Goal: Find contact information: Find contact information

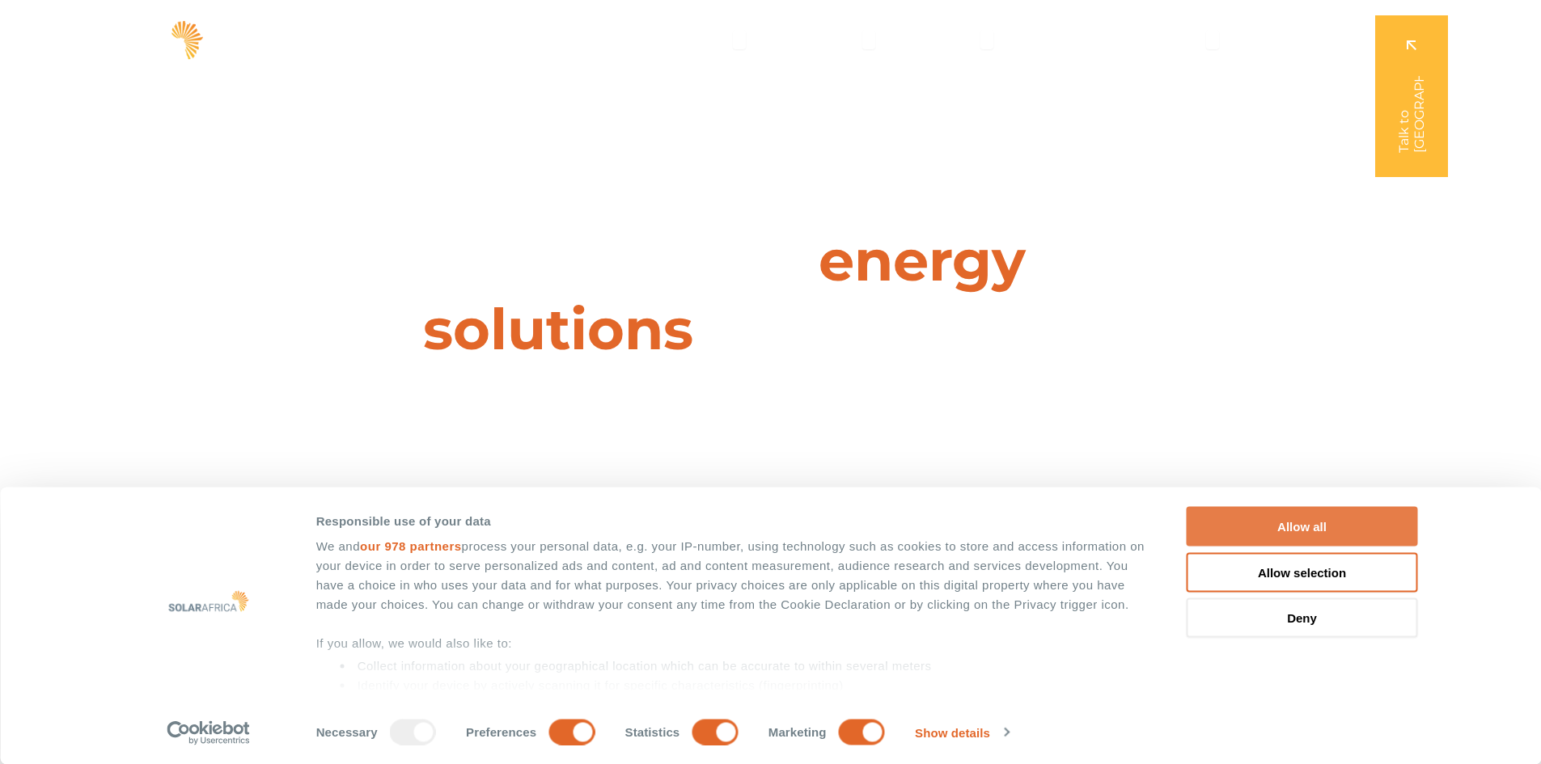
click at [1325, 523] on button "Allow all" at bounding box center [1301, 527] width 231 height 40
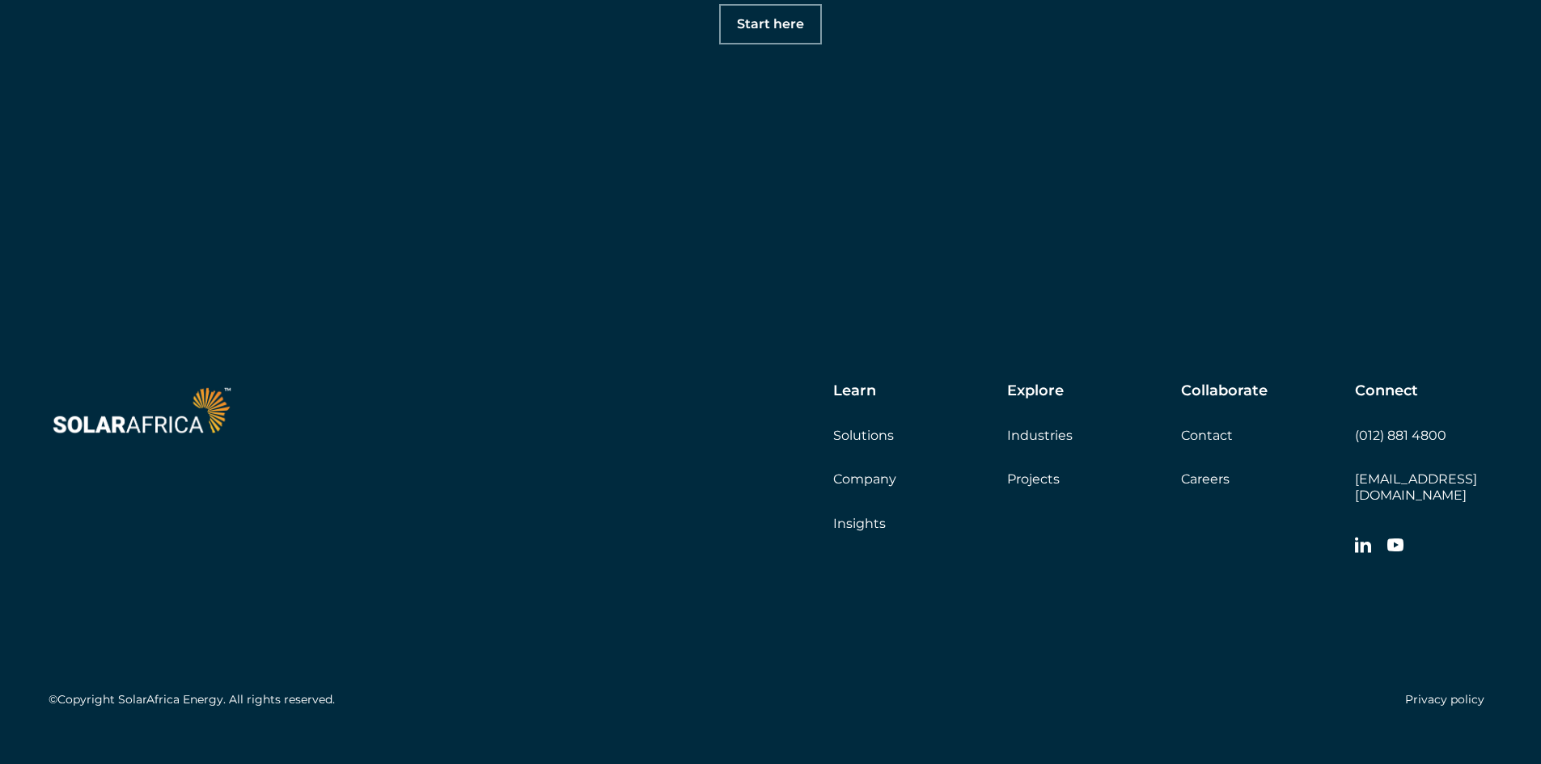
scroll to position [5712, 0]
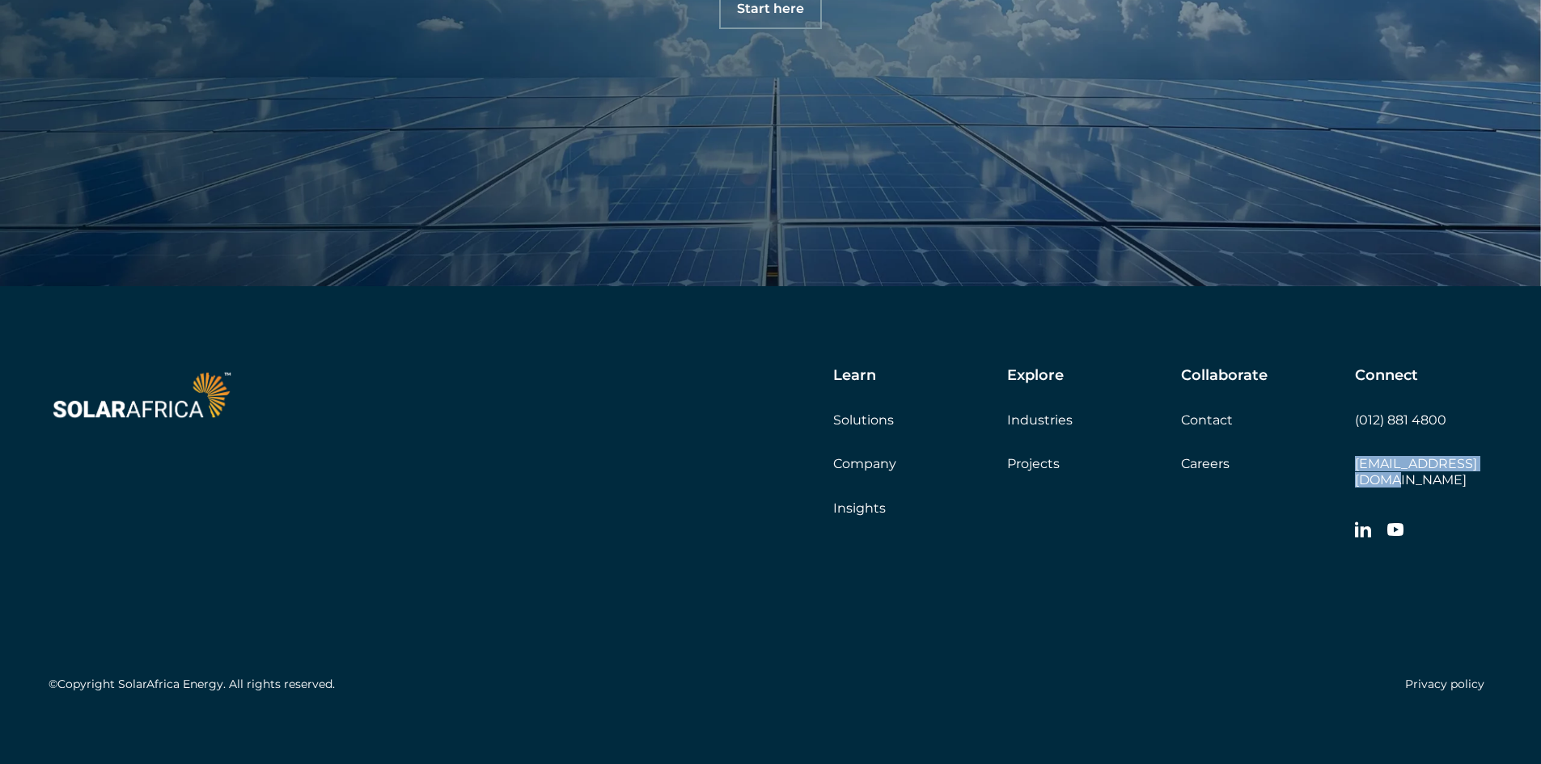
drag, startPoint x: 1498, startPoint y: 463, endPoint x: 1347, endPoint y: 481, distance: 151.5
click at [1347, 481] on div "Learn Solutions Company Insights Explore Industries Projects Collaborate Contac…" at bounding box center [770, 533] width 1541 height 494
copy link "[EMAIL_ADDRESS][DOMAIN_NAME]"
click at [1209, 424] on link "Contact" at bounding box center [1207, 419] width 52 height 15
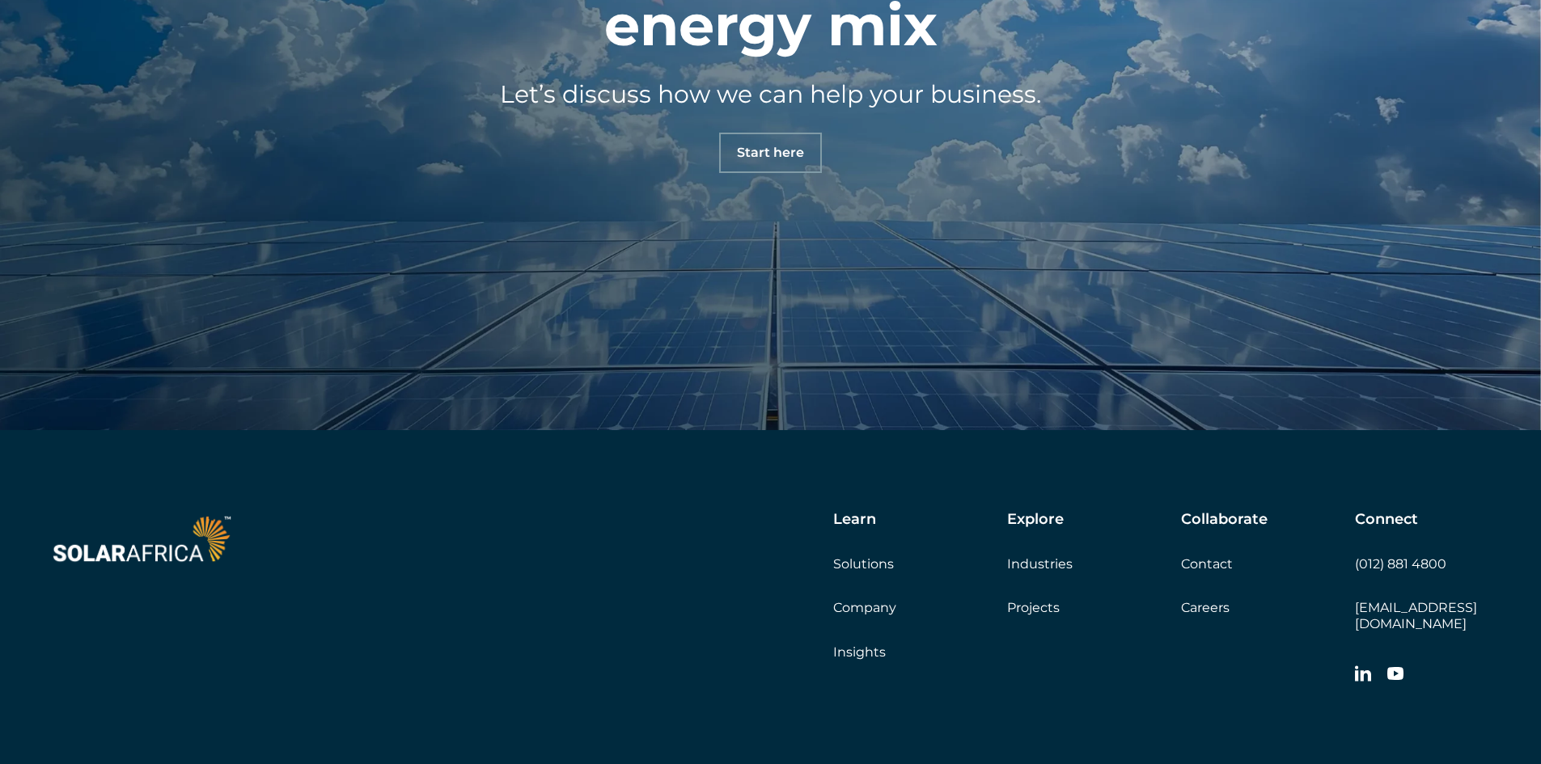
scroll to position [5712, 0]
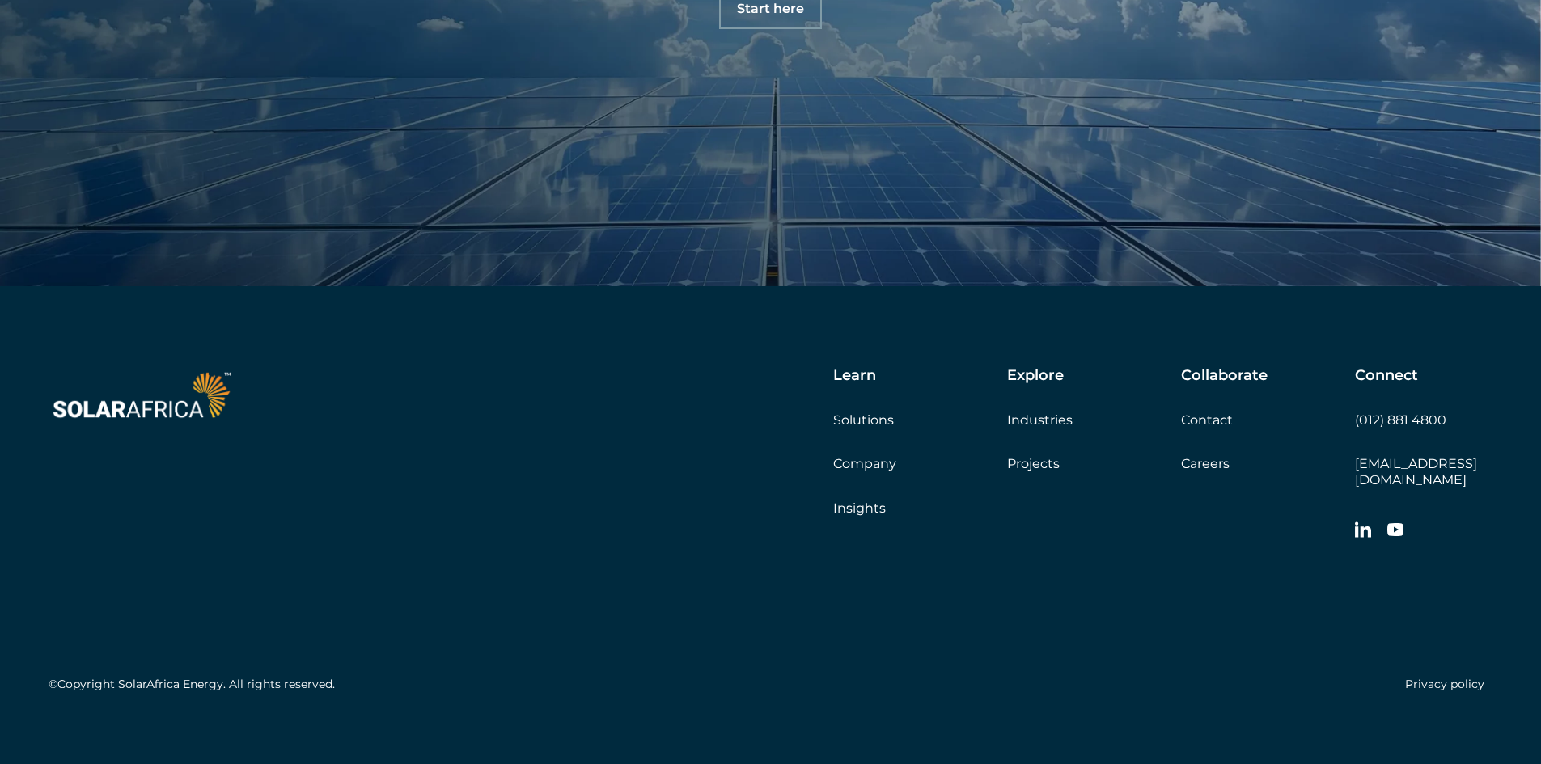
click at [1186, 458] on link "Careers" at bounding box center [1205, 463] width 49 height 15
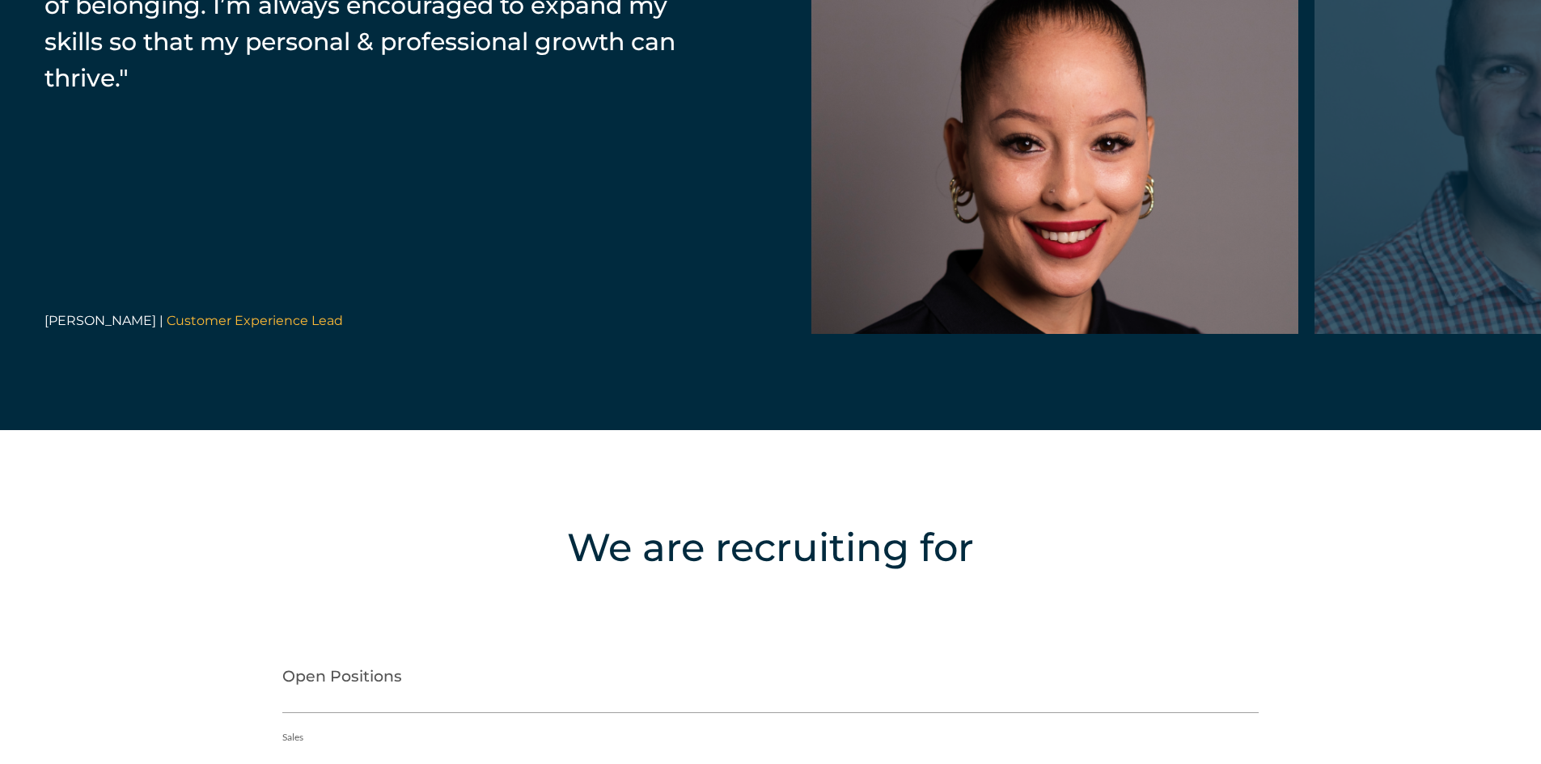
scroll to position [2831, 0]
